Goal: Task Accomplishment & Management: Complete application form

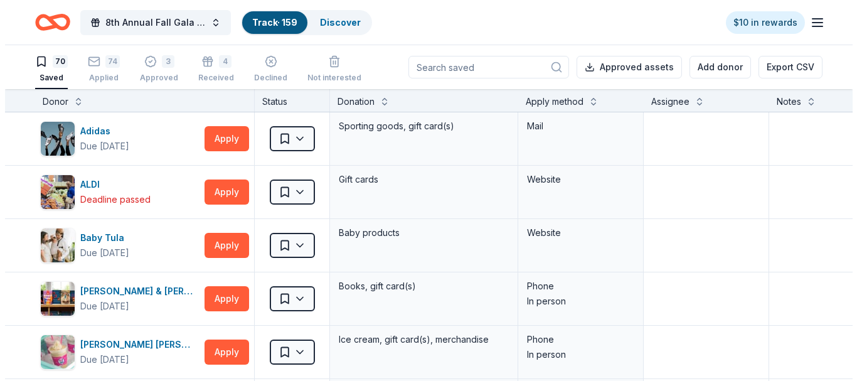
scroll to position [1, 0]
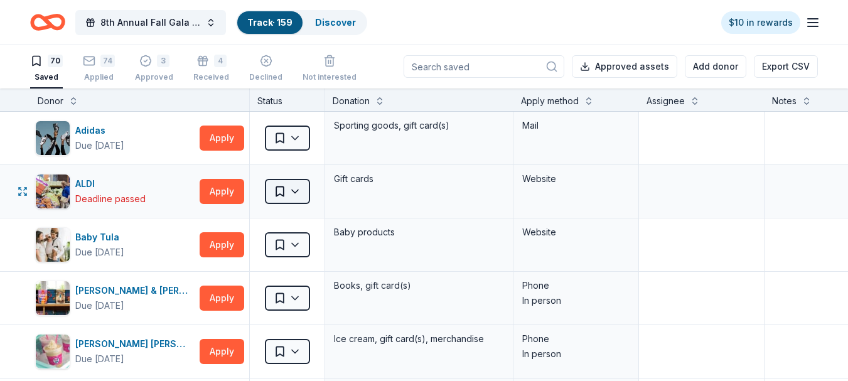
click at [293, 190] on html "8th Annual Fall Gala Fundraiser Track · 159 Discover $10 in rewards 70 Saved 74…" at bounding box center [424, 189] width 848 height 381
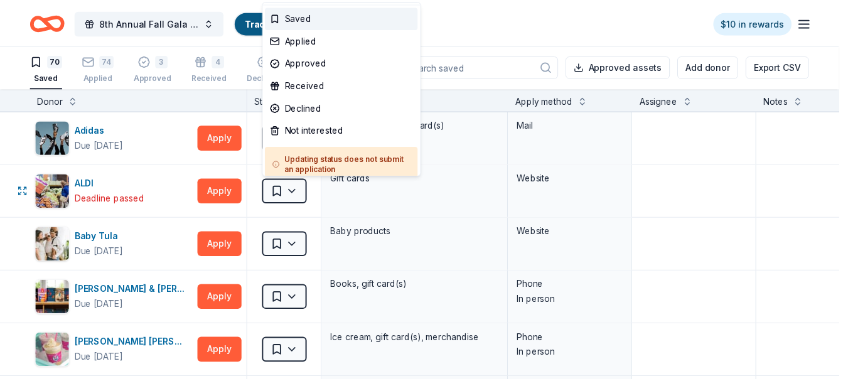
scroll to position [0, 0]
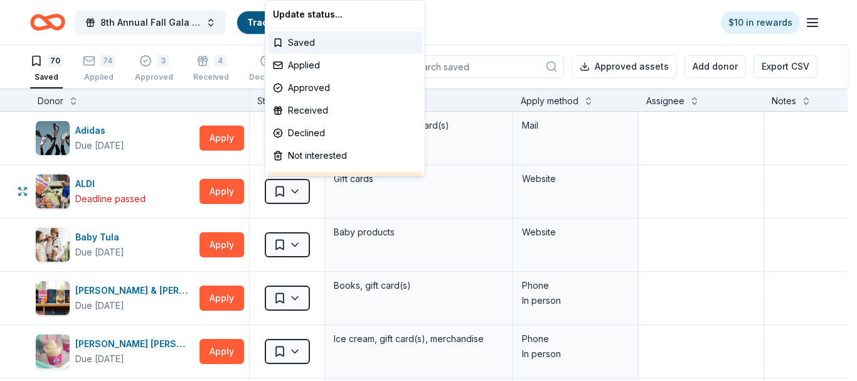
click at [338, 17] on div "Update status..." at bounding box center [345, 14] width 154 height 23
click at [477, 29] on html "8th Annual Fall Gala Fundraiser Track · 159 Discover $10 in rewards 70 Saved 74…" at bounding box center [428, 189] width 857 height 381
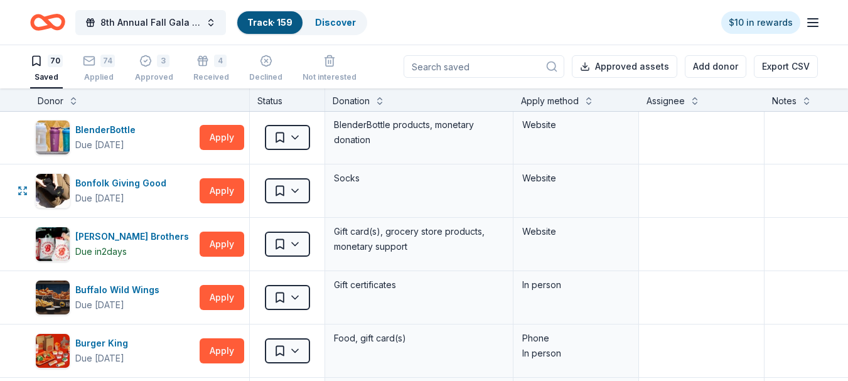
scroll to position [377, 0]
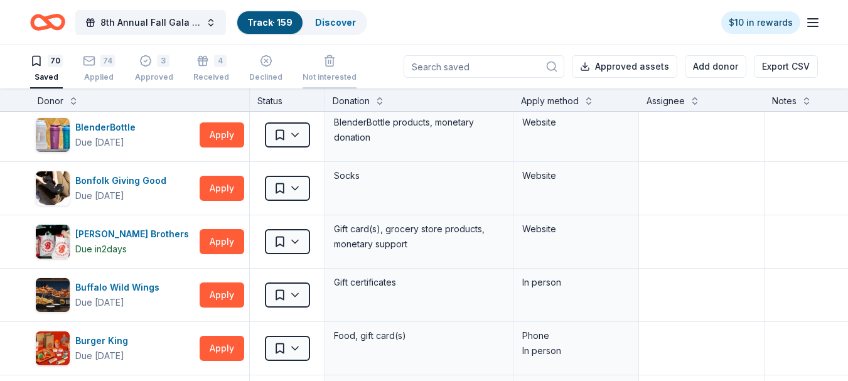
click at [326, 66] on icon "button" at bounding box center [330, 62] width 8 height 8
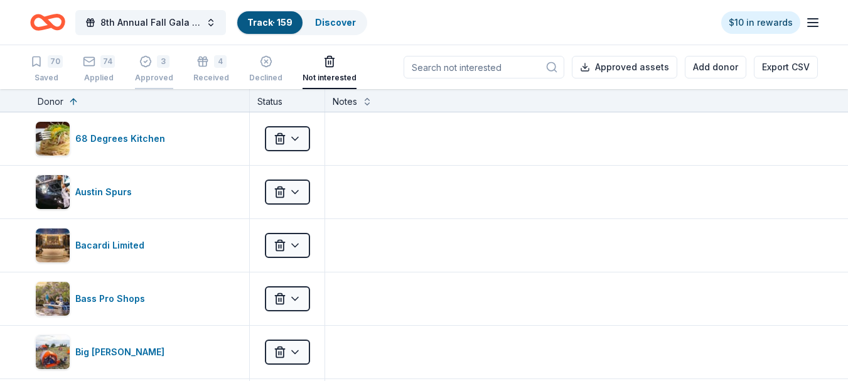
click at [155, 68] on div "3 Approved" at bounding box center [154, 69] width 38 height 28
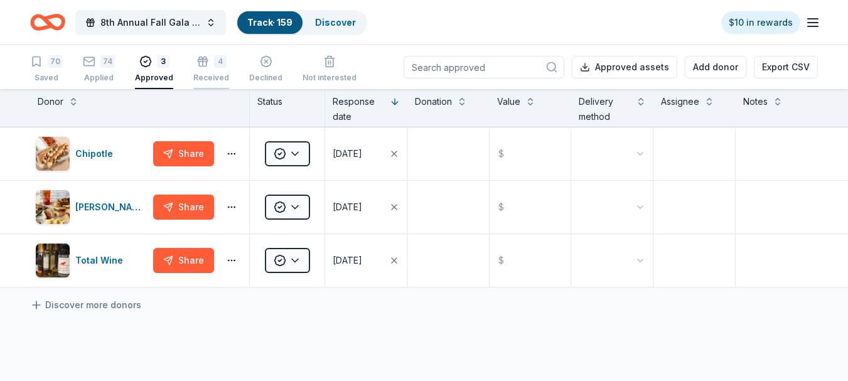
click at [214, 65] on div "4" at bounding box center [220, 61] width 13 height 13
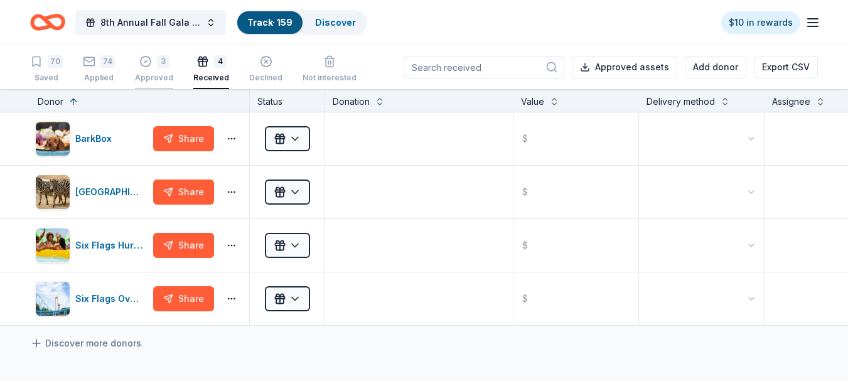
click at [154, 73] on div "Approved" at bounding box center [154, 78] width 38 height 10
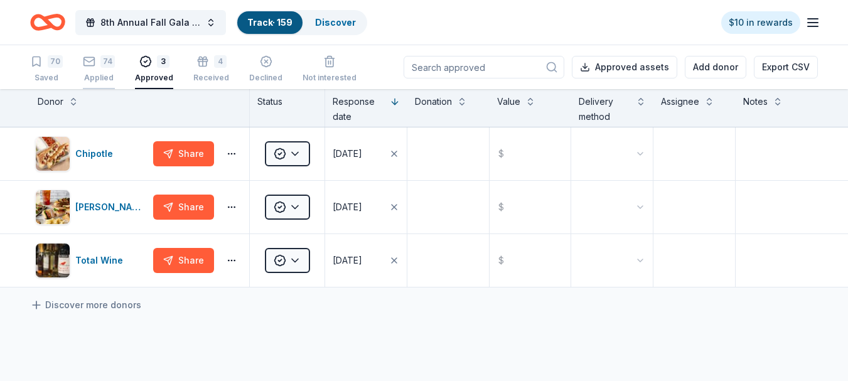
click at [101, 64] on div "74" at bounding box center [107, 61] width 14 height 13
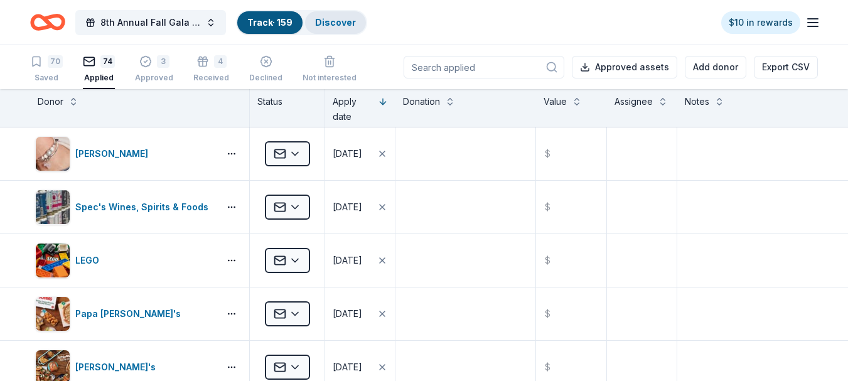
click at [341, 16] on div "Discover" at bounding box center [335, 22] width 61 height 23
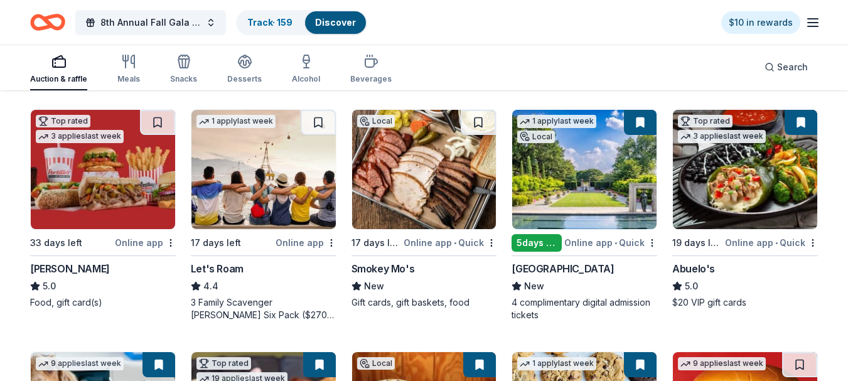
scroll to position [377, 0]
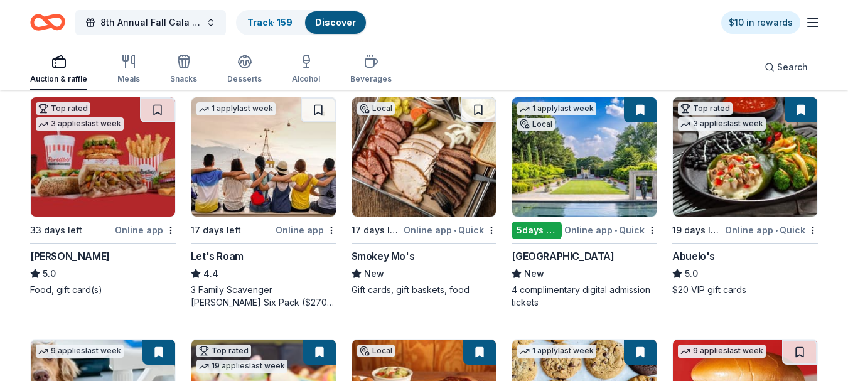
click at [748, 164] on img at bounding box center [745, 156] width 144 height 119
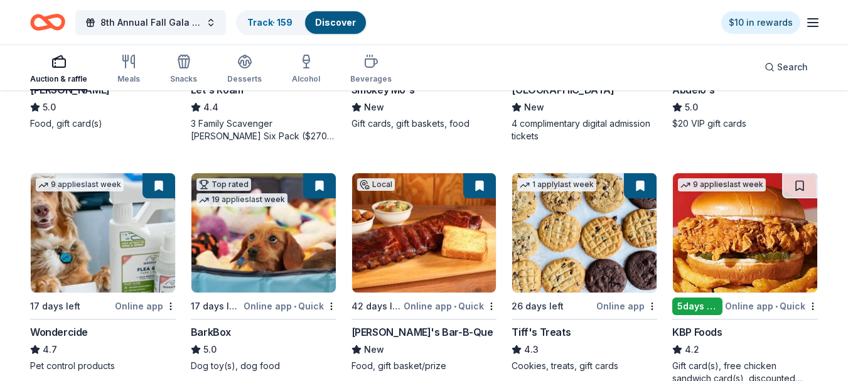
scroll to position [565, 0]
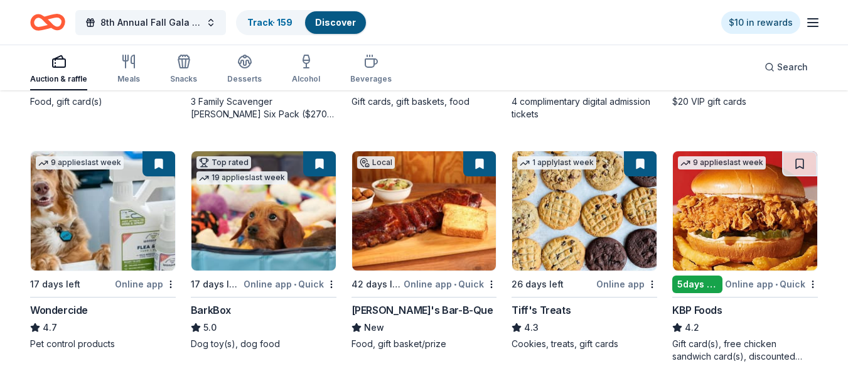
click at [425, 227] on img at bounding box center [424, 210] width 144 height 119
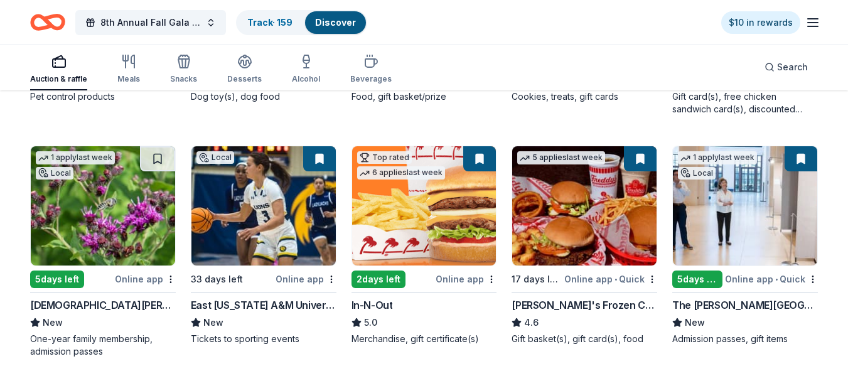
scroll to position [816, 0]
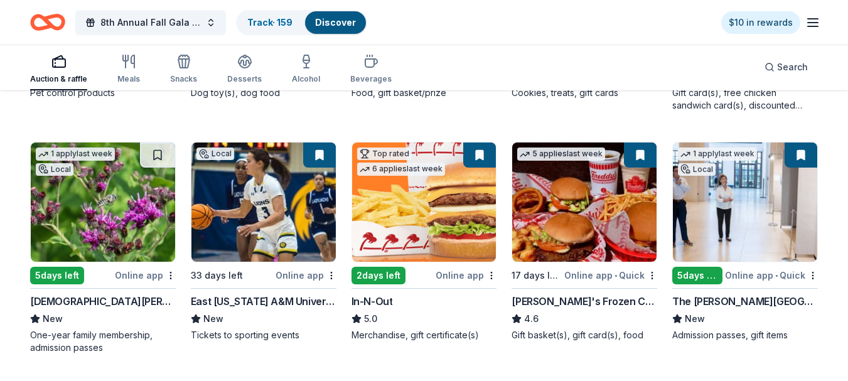
click at [412, 217] on img at bounding box center [424, 201] width 144 height 119
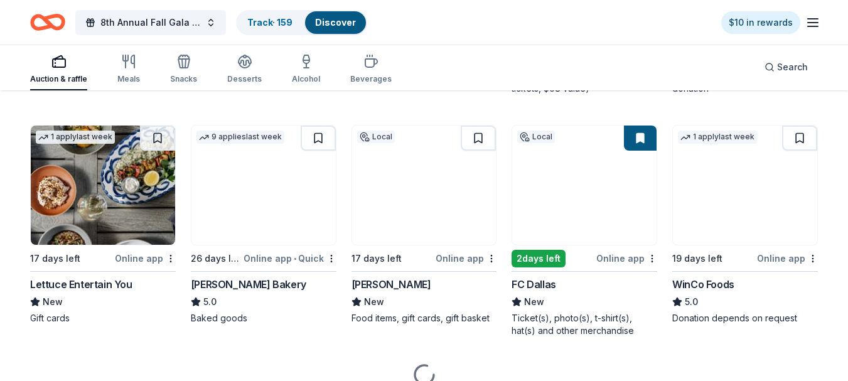
scroll to position [1318, 0]
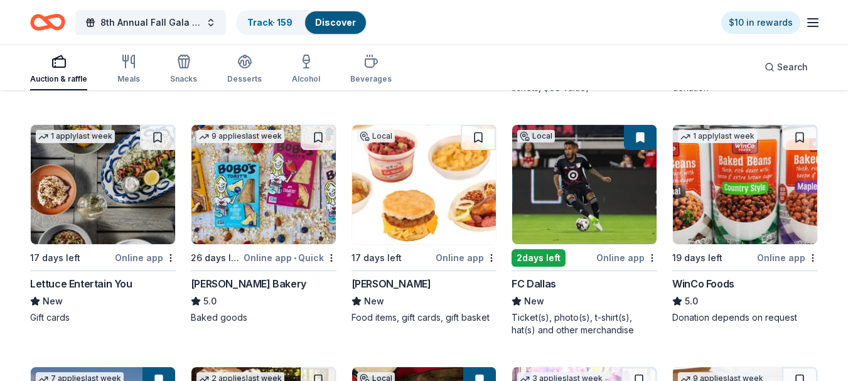
click at [614, 184] on img at bounding box center [584, 184] width 144 height 119
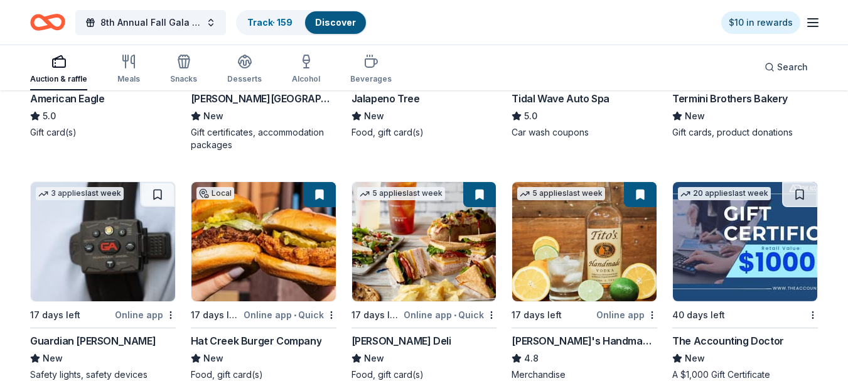
scroll to position [1820, 0]
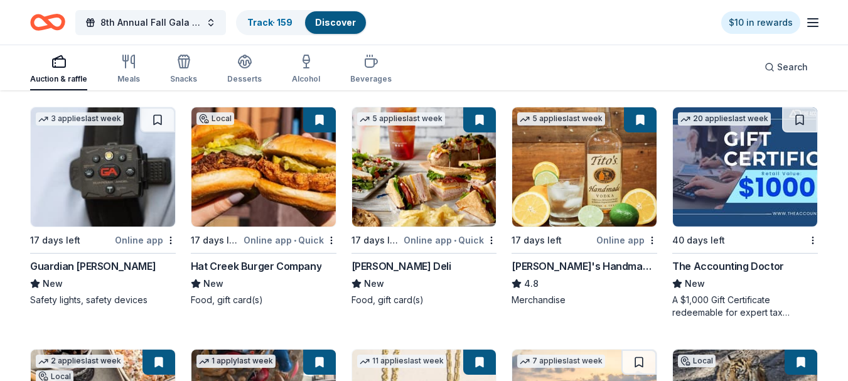
click at [110, 186] on img at bounding box center [103, 166] width 144 height 119
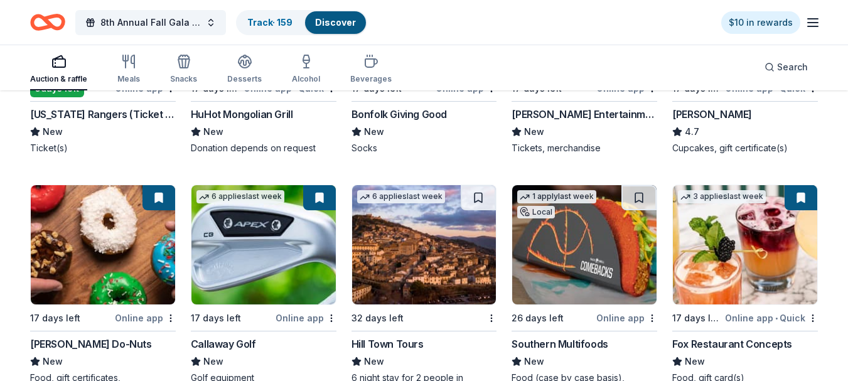
scroll to position [3264, 0]
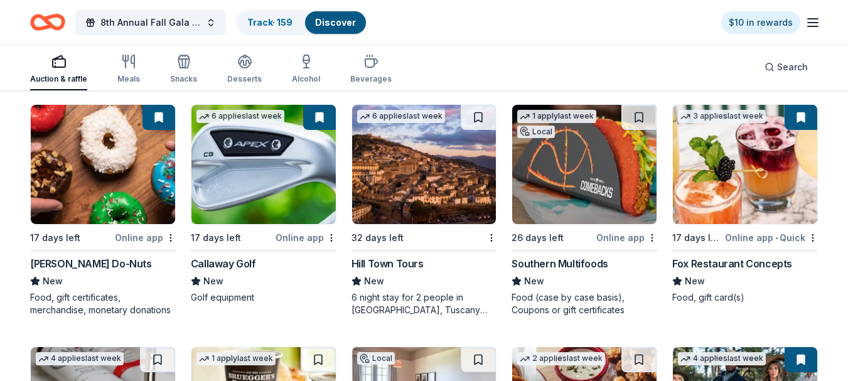
click at [262, 181] on img at bounding box center [263, 164] width 144 height 119
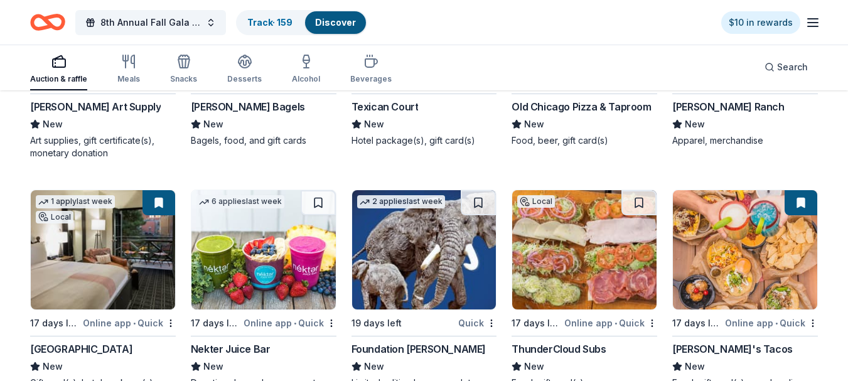
scroll to position [3766, 0]
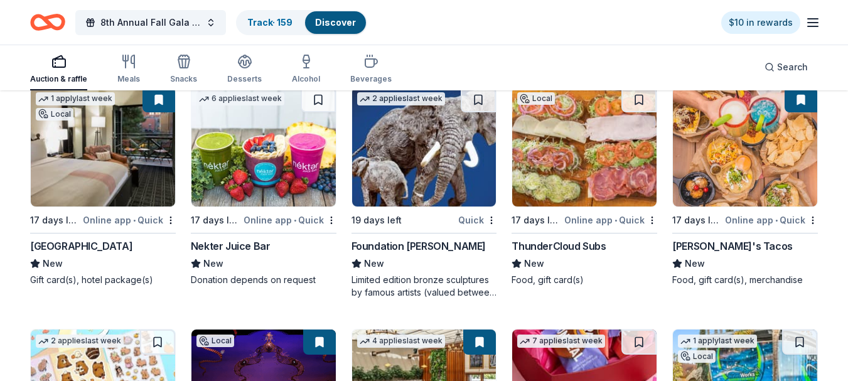
click at [103, 157] on img at bounding box center [103, 146] width 144 height 119
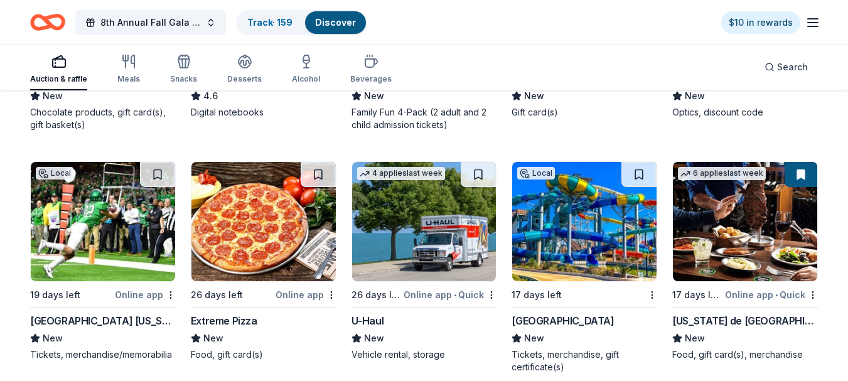
scroll to position [4457, 0]
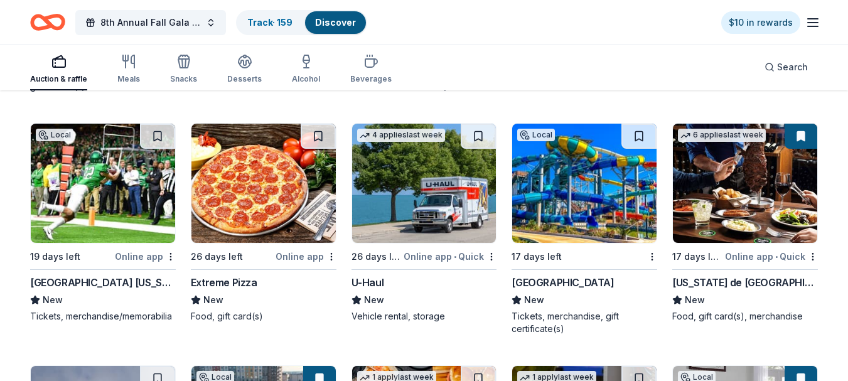
click at [736, 198] on img at bounding box center [745, 183] width 144 height 119
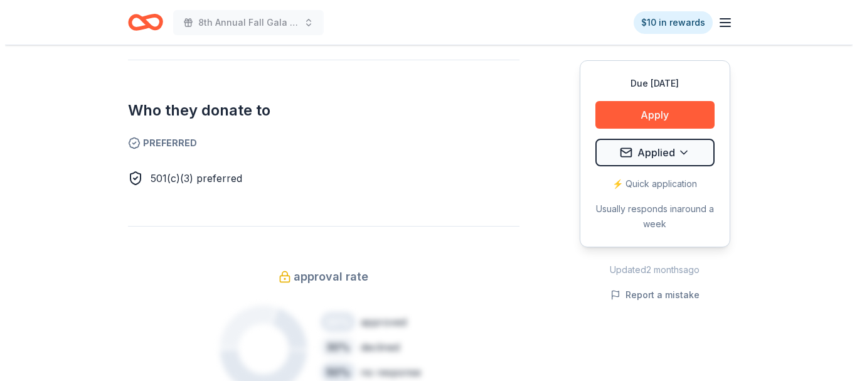
scroll to position [753, 0]
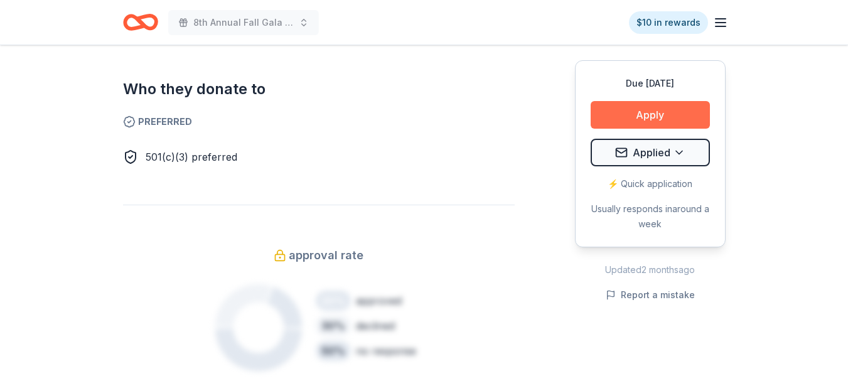
click at [646, 113] on button "Apply" at bounding box center [650, 115] width 119 height 28
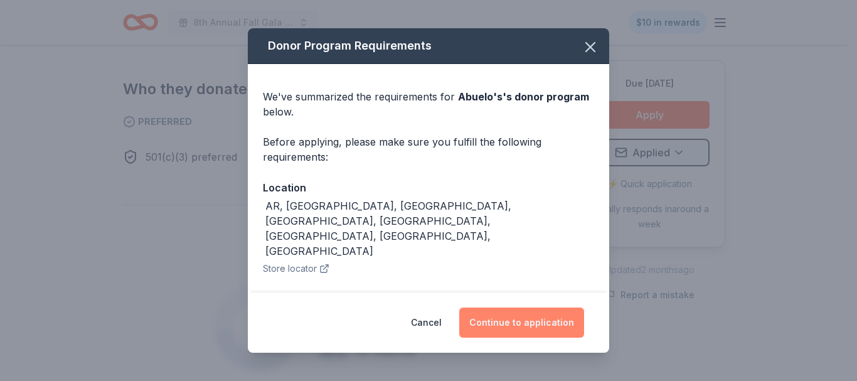
click at [508, 322] on button "Continue to application" at bounding box center [521, 323] width 125 height 30
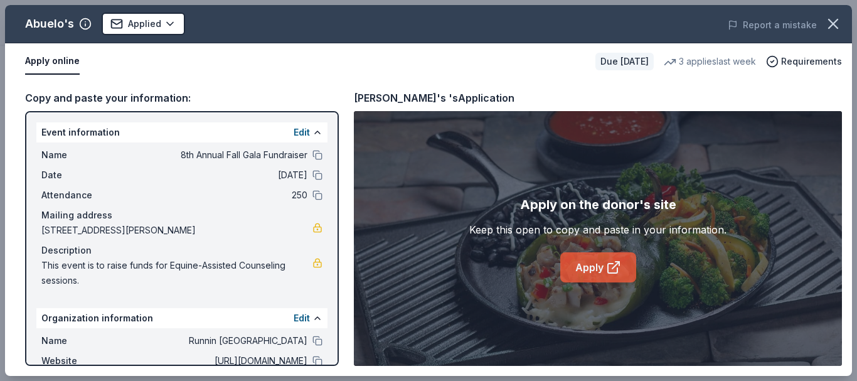
click at [587, 273] on link "Apply" at bounding box center [599, 267] width 76 height 30
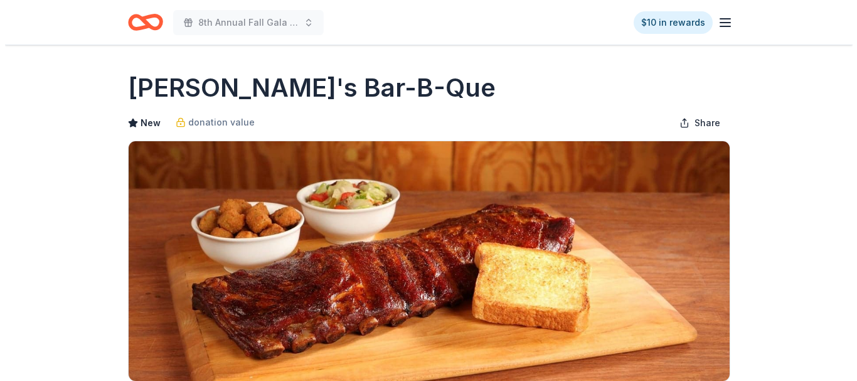
scroll to position [314, 0]
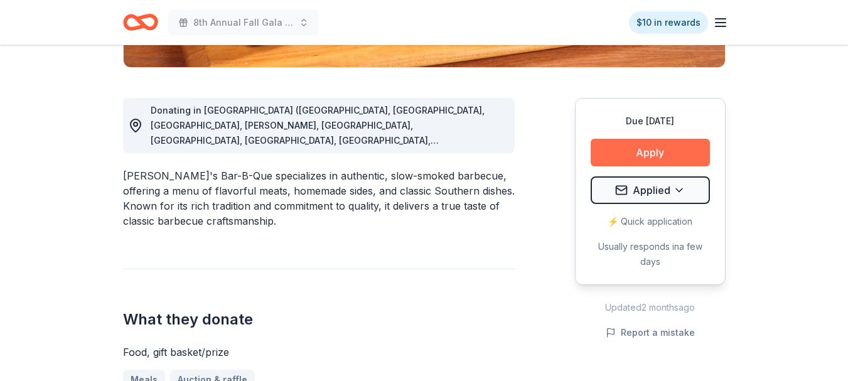
click at [650, 147] on button "Apply" at bounding box center [650, 153] width 119 height 28
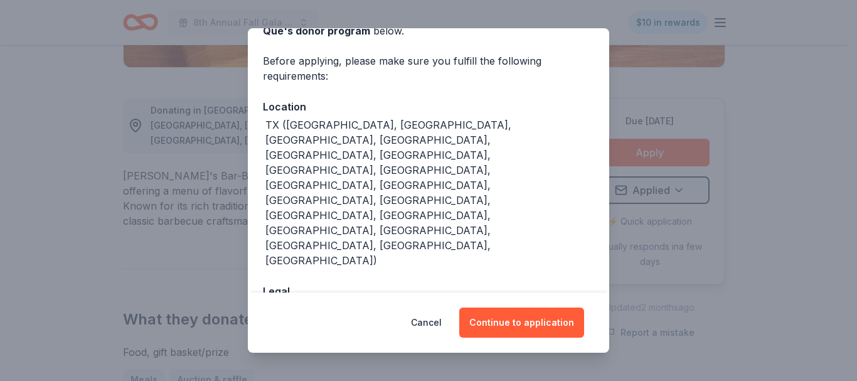
scroll to position [82, 0]
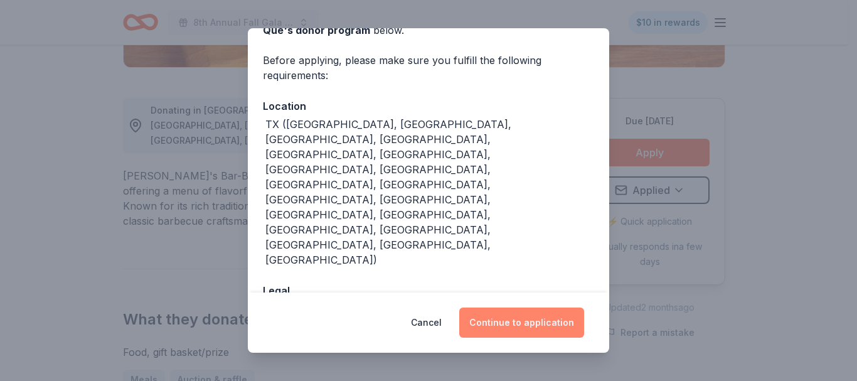
click at [520, 323] on button "Continue to application" at bounding box center [521, 323] width 125 height 30
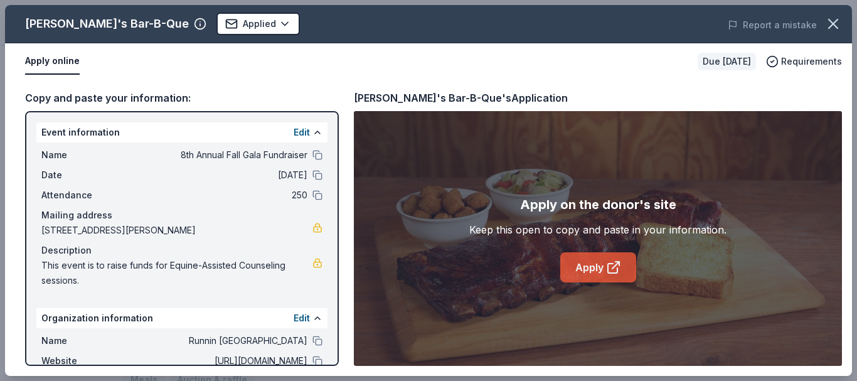
click at [601, 269] on link "Apply" at bounding box center [599, 267] width 76 height 30
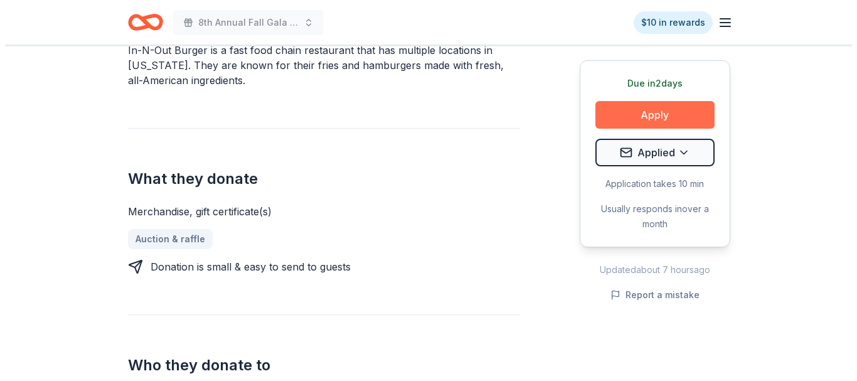
scroll to position [439, 0]
click at [634, 114] on button "Apply" at bounding box center [650, 115] width 119 height 28
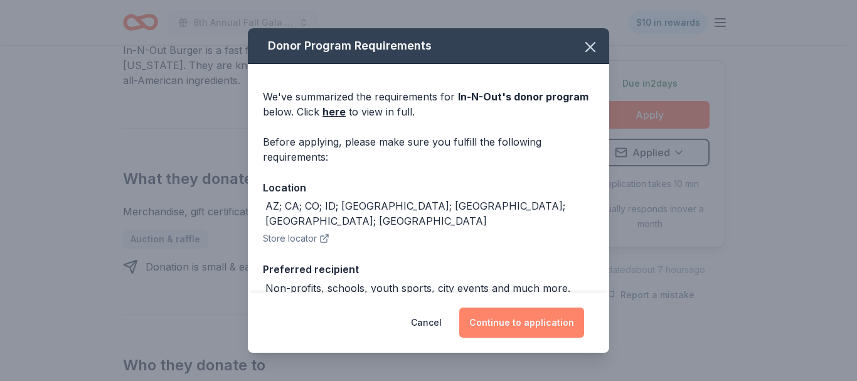
click at [524, 320] on button "Continue to application" at bounding box center [521, 323] width 125 height 30
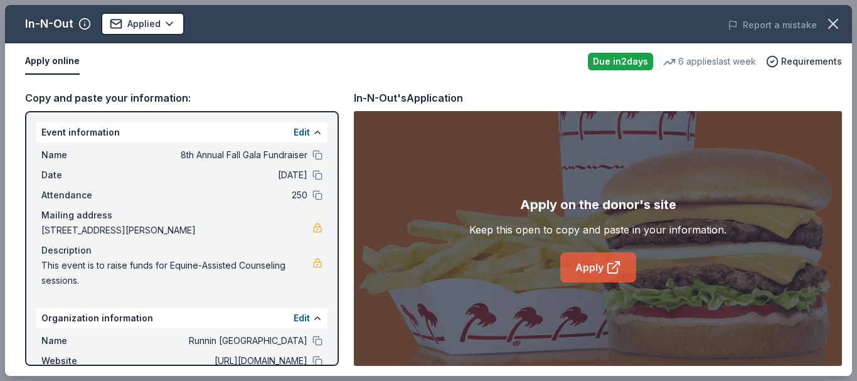
click at [593, 272] on link "Apply" at bounding box center [599, 267] width 76 height 30
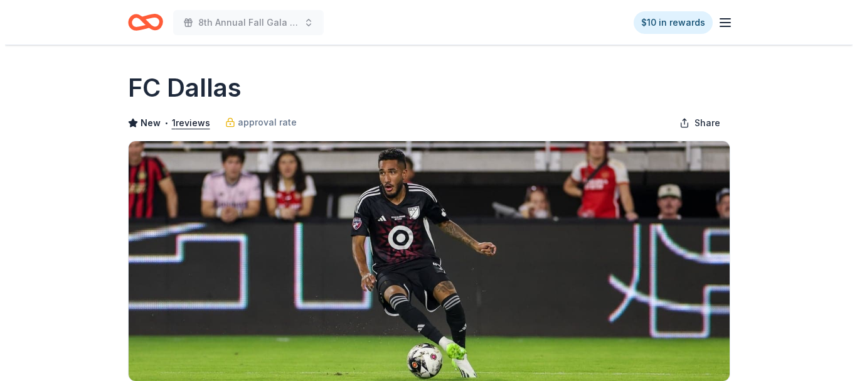
scroll to position [251, 0]
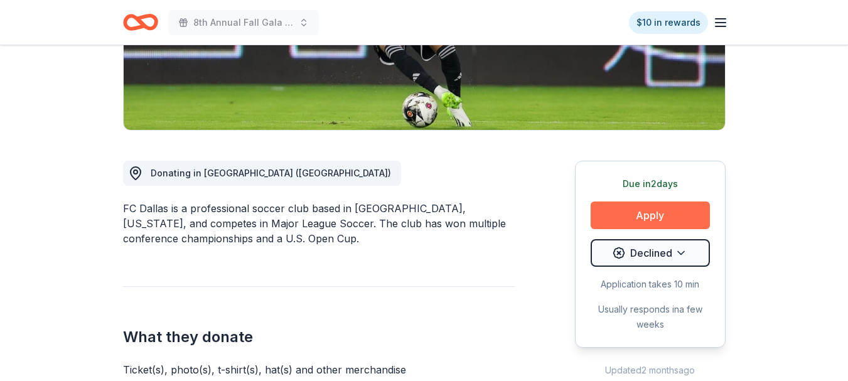
click at [644, 212] on button "Apply" at bounding box center [650, 216] width 119 height 28
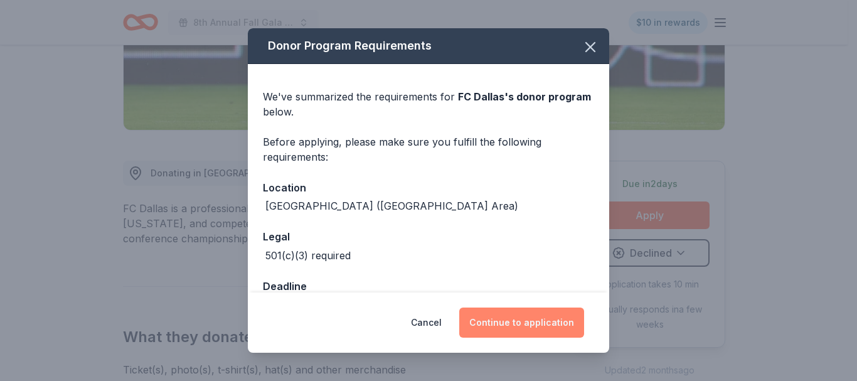
click at [529, 321] on button "Continue to application" at bounding box center [521, 323] width 125 height 30
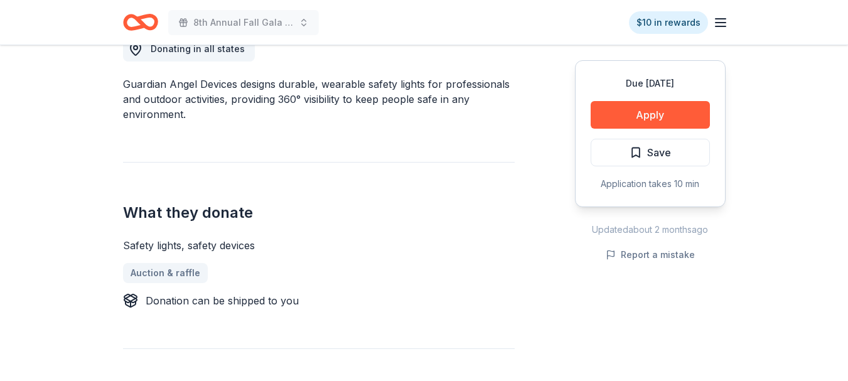
scroll to position [126, 0]
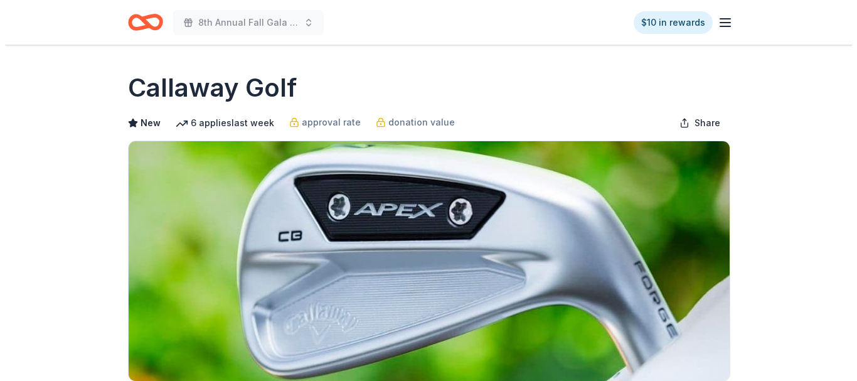
scroll to position [502, 0]
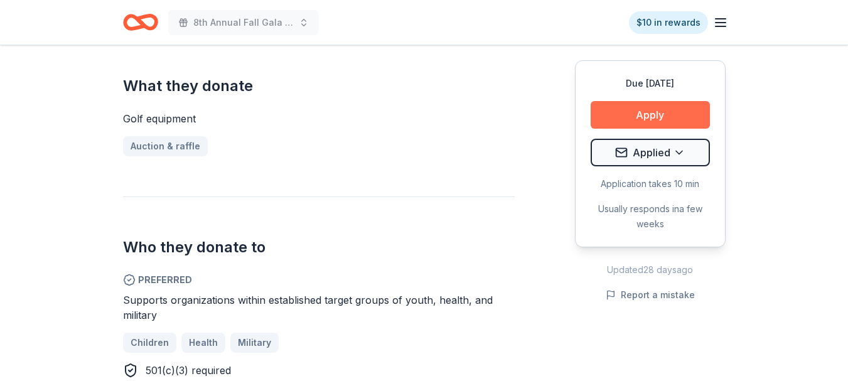
click at [638, 113] on button "Apply" at bounding box center [650, 115] width 119 height 28
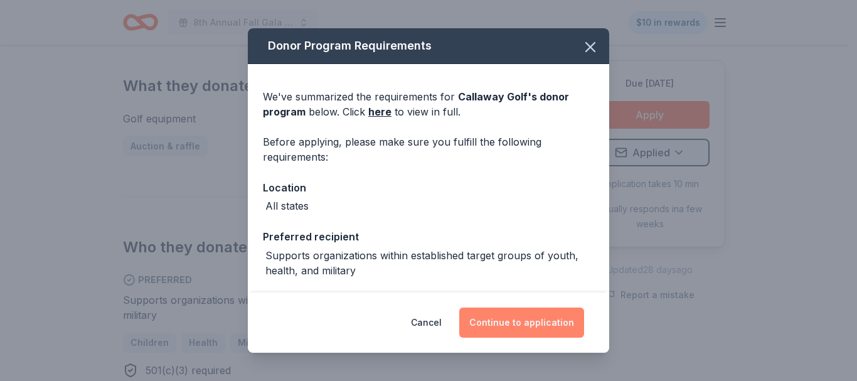
click at [537, 319] on button "Continue to application" at bounding box center [521, 323] width 125 height 30
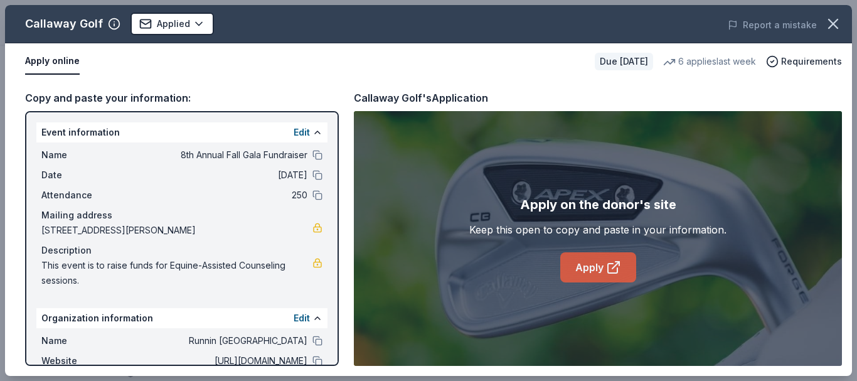
click at [585, 267] on link "Apply" at bounding box center [599, 267] width 76 height 30
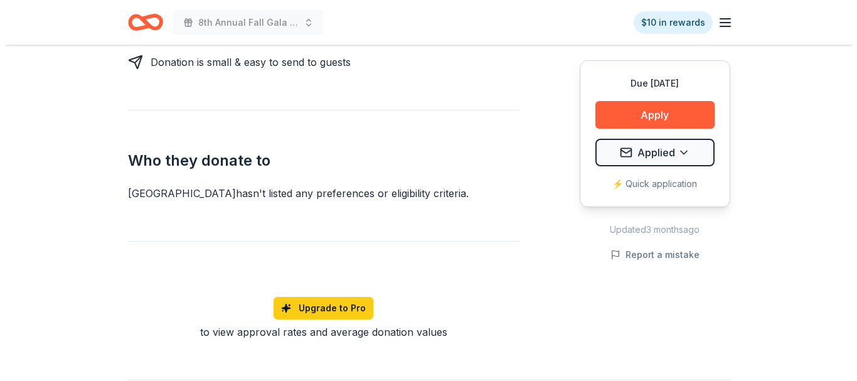
scroll to position [628, 0]
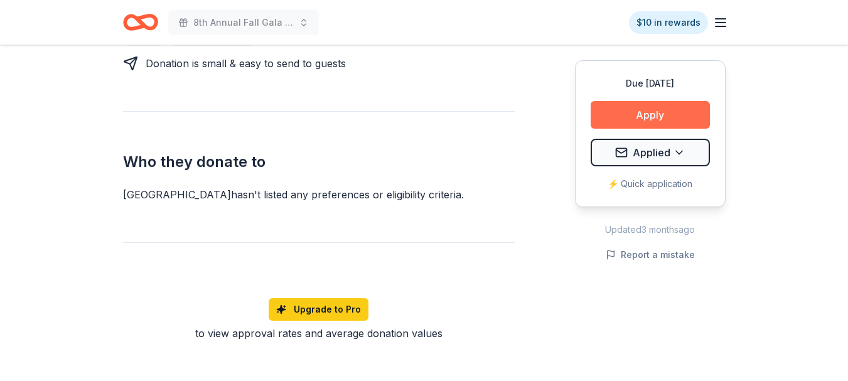
click at [647, 110] on button "Apply" at bounding box center [650, 115] width 119 height 28
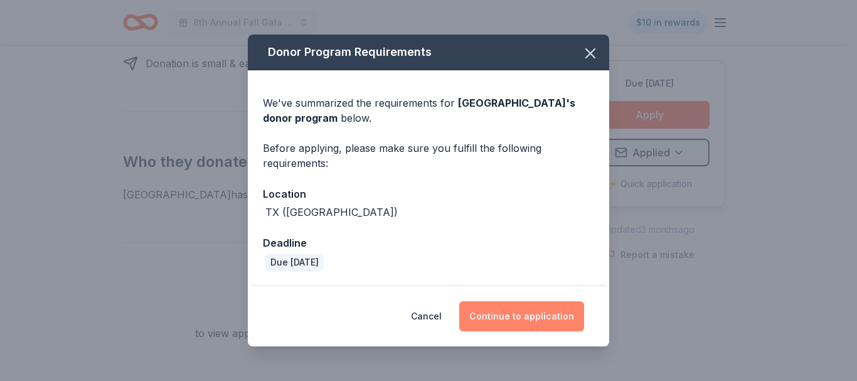
click at [548, 318] on button "Continue to application" at bounding box center [521, 316] width 125 height 30
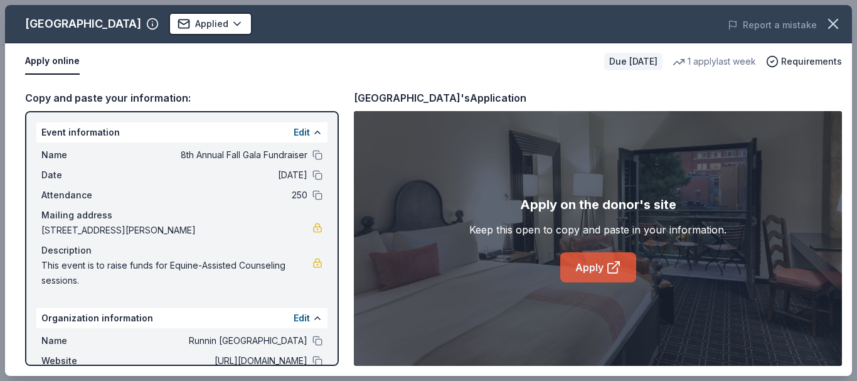
click at [594, 262] on link "Apply" at bounding box center [599, 267] width 76 height 30
